Goal: Task Accomplishment & Management: Use online tool/utility

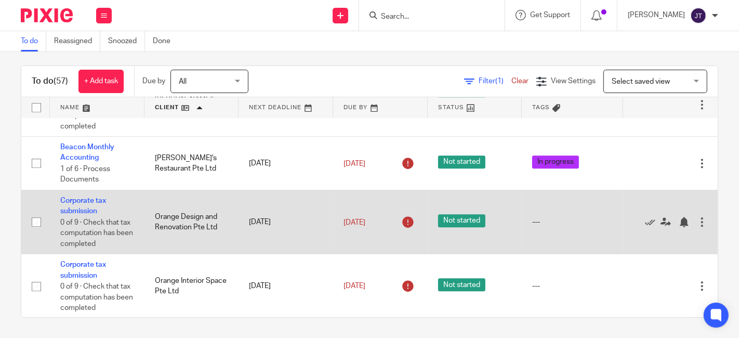
scroll to position [2352, 0]
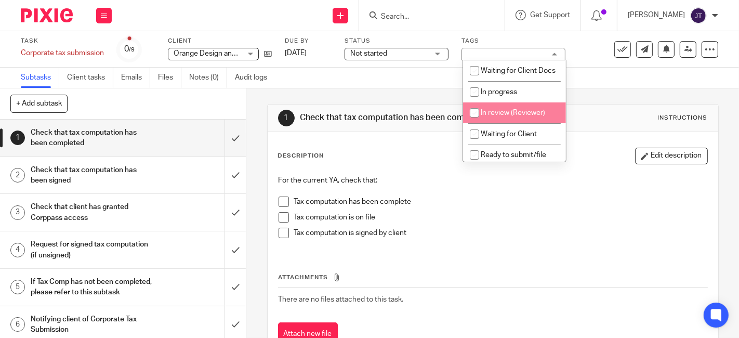
click at [472, 123] on input "checkbox" at bounding box center [474, 113] width 20 height 20
checkbox input "true"
click at [421, 90] on div "1 Check that tax computation has been completed Instructions Description Edit d…" at bounding box center [492, 232] width 451 height 289
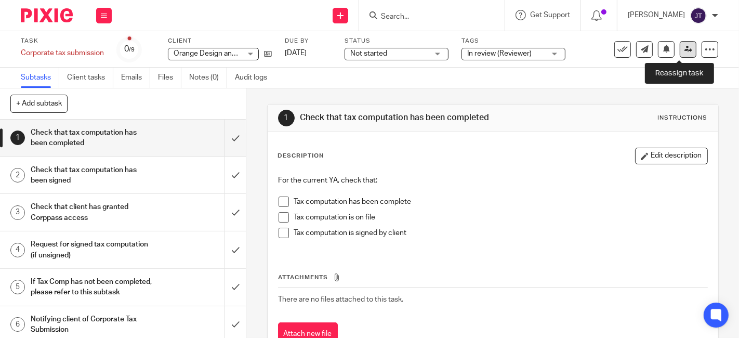
click at [684, 48] on icon at bounding box center [688, 49] width 8 height 8
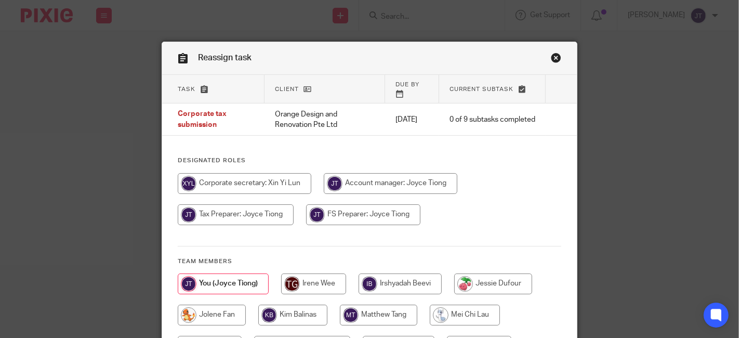
click at [324, 275] on input "radio" at bounding box center [313, 283] width 65 height 21
radio input "true"
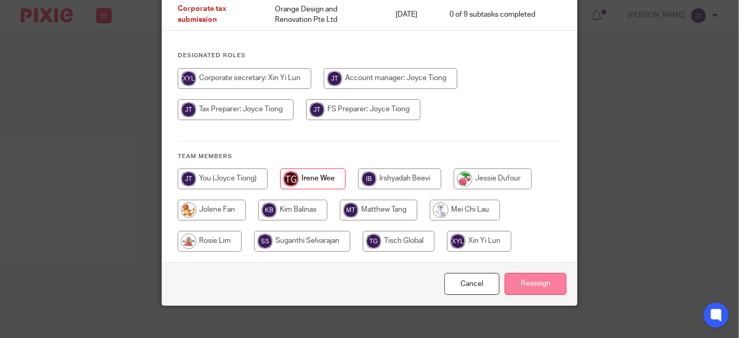
click at [545, 273] on input "Reassign" at bounding box center [535, 284] width 62 height 22
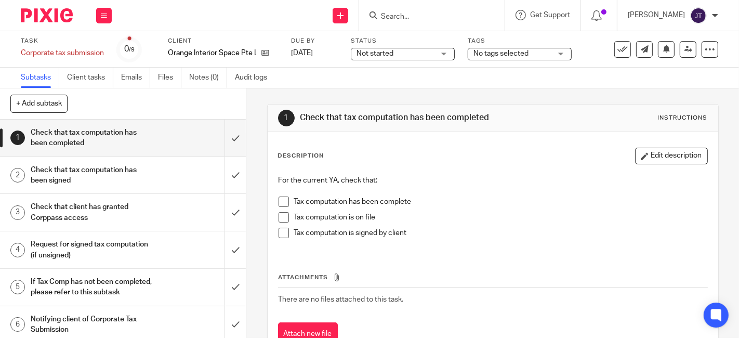
click at [554, 53] on div "No tags selected" at bounding box center [519, 54] width 104 height 12
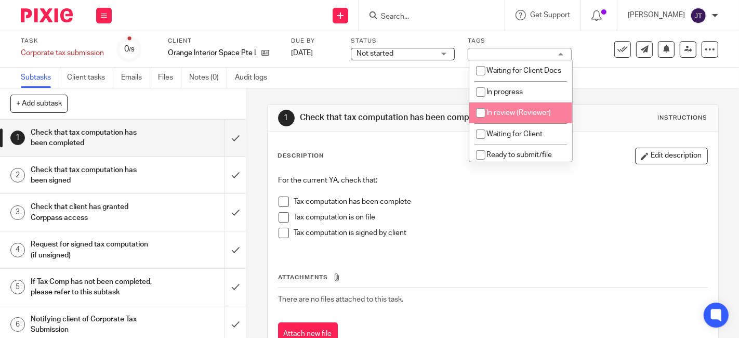
click at [482, 121] on input "checkbox" at bounding box center [481, 113] width 20 height 20
checkbox input "true"
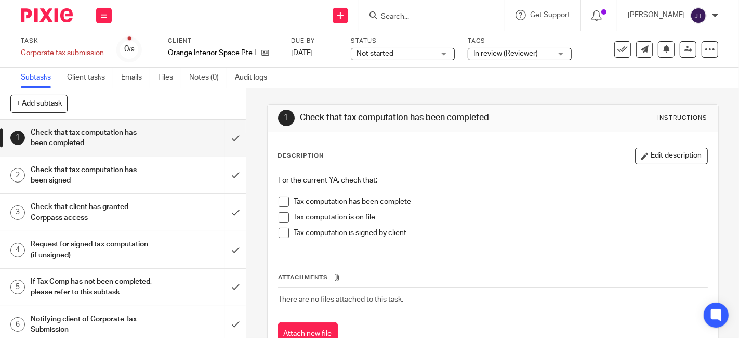
click at [613, 79] on div "Subtasks Client tasks Emails Files Notes (0) Audit logs" at bounding box center [369, 78] width 739 height 21
click at [684, 47] on icon at bounding box center [688, 49] width 8 height 8
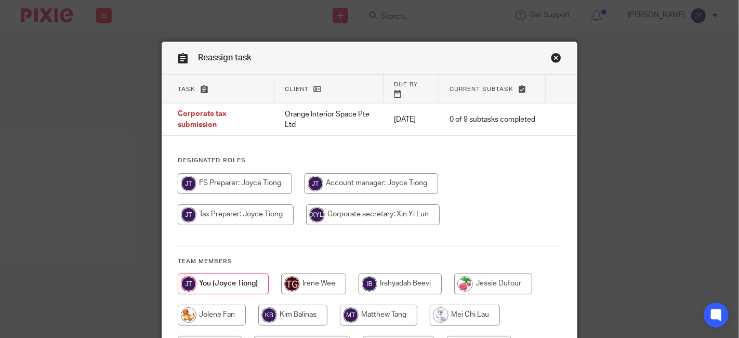
scroll to position [58, 0]
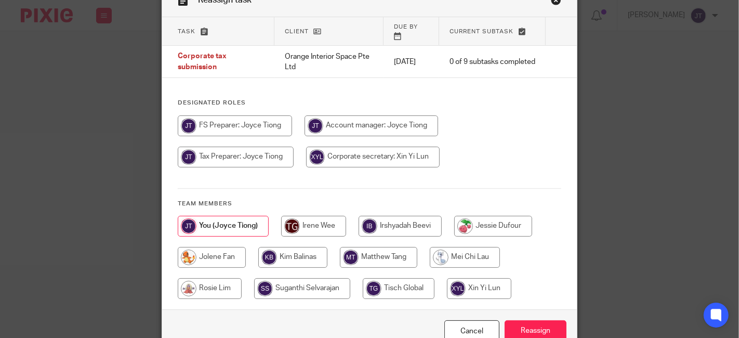
click at [328, 220] on input "radio" at bounding box center [313, 226] width 65 height 21
radio input "true"
click at [539, 324] on input "Reassign" at bounding box center [535, 331] width 62 height 22
